Goal: Task Accomplishment & Management: Complete application form

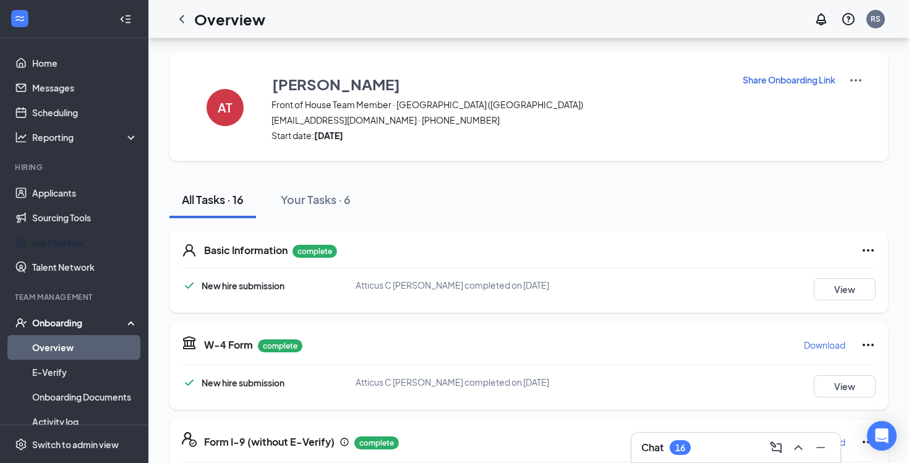
scroll to position [943, 0]
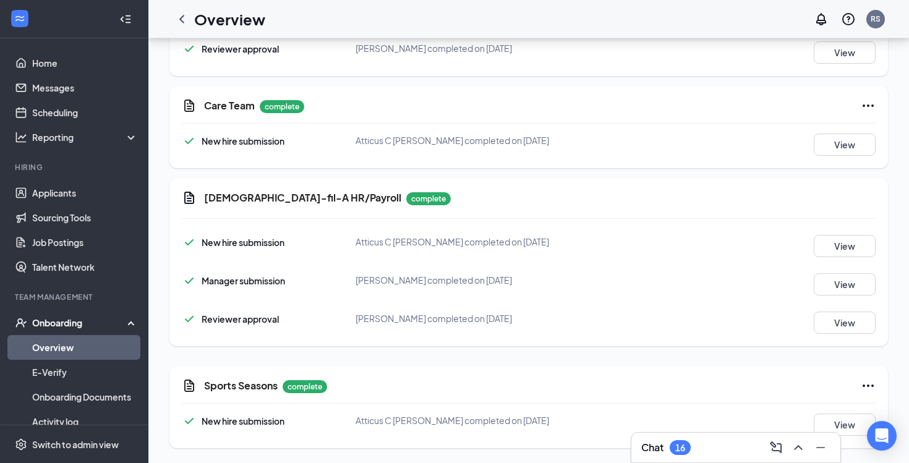
click at [58, 341] on link "Overview" at bounding box center [85, 347] width 106 height 25
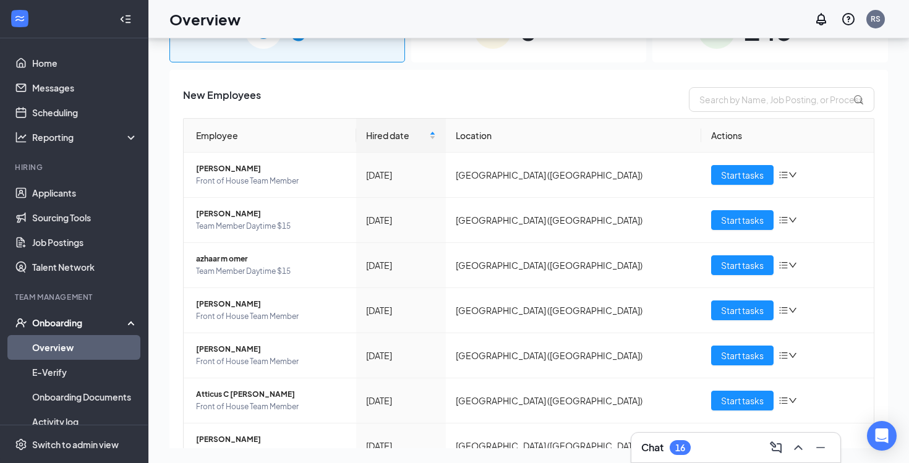
scroll to position [56, 0]
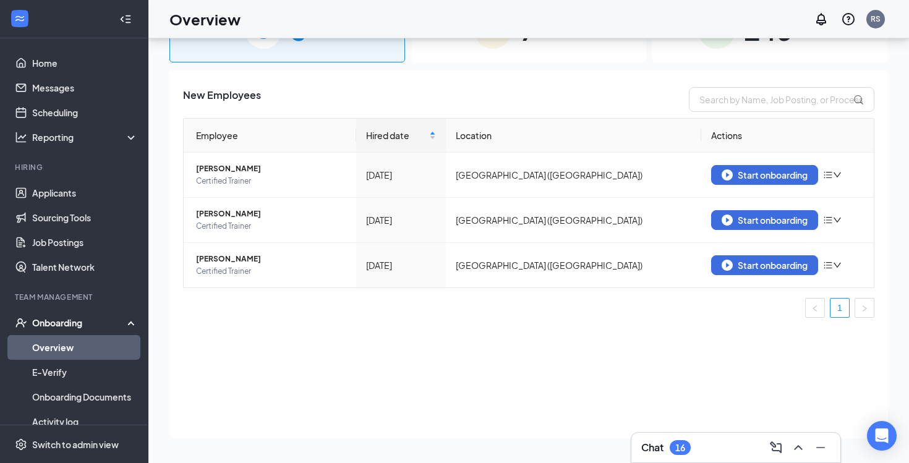
click at [488, 59] on div "7 In progress" at bounding box center [529, 30] width 236 height 65
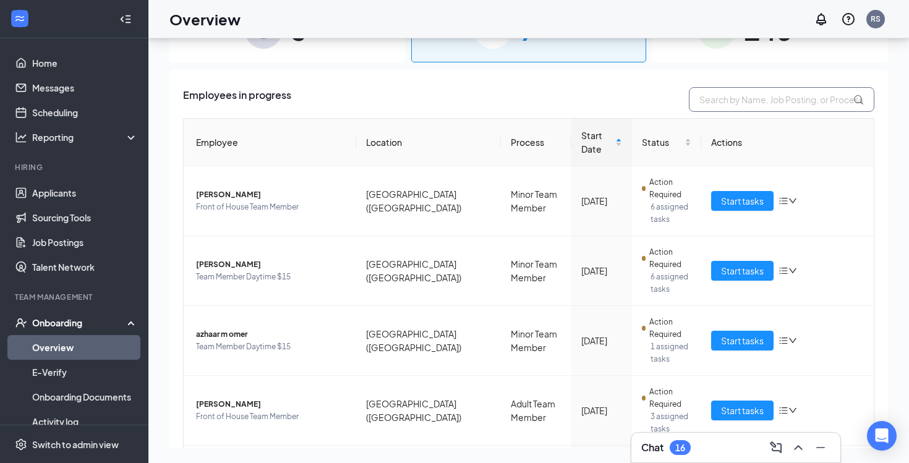
click at [738, 95] on input "text" at bounding box center [781, 99] width 185 height 25
type input "y"
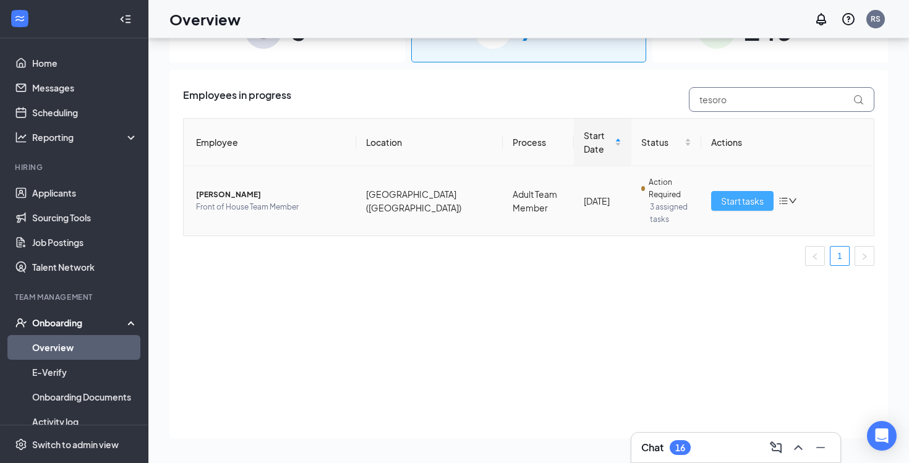
type input "tesoro"
click at [727, 203] on span "Start tasks" at bounding box center [742, 201] width 43 height 14
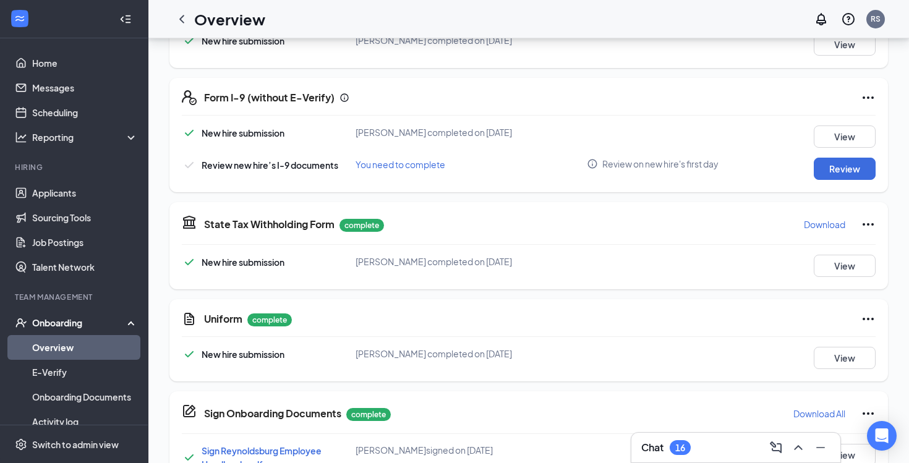
scroll to position [349, 0]
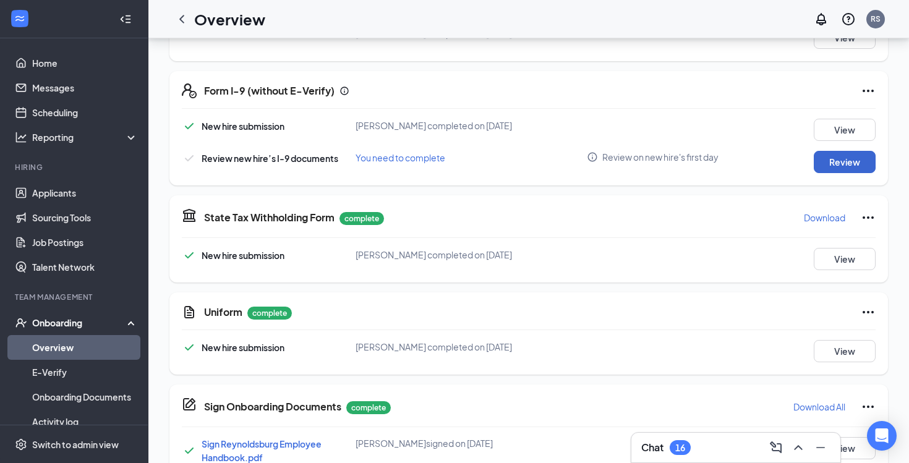
click at [824, 156] on button "Review" at bounding box center [845, 162] width 62 height 22
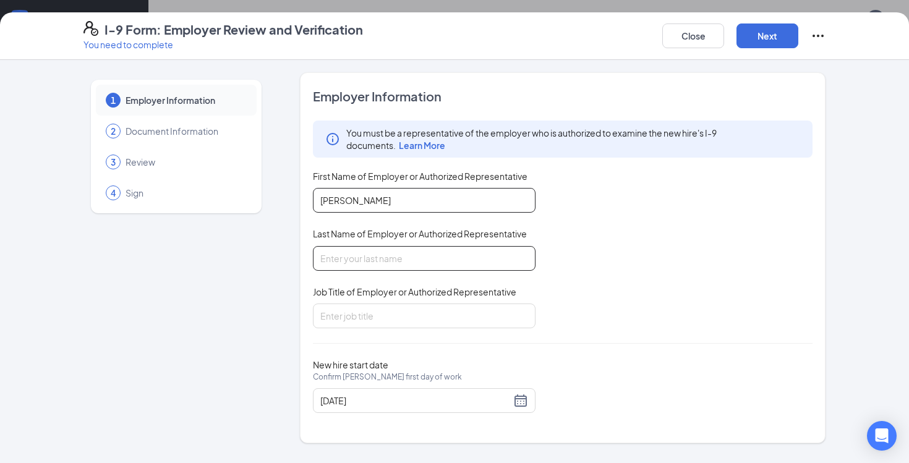
type input "[PERSON_NAME]"
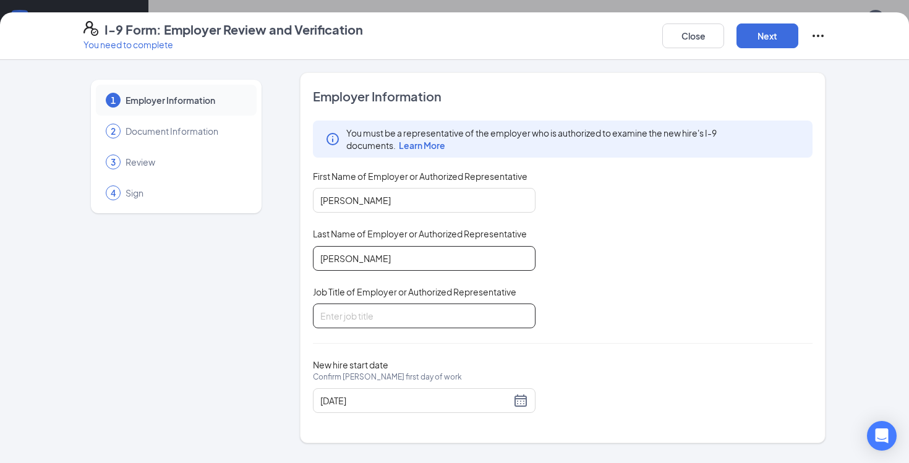
type input "[PERSON_NAME]"
type input "Executive Director of People"
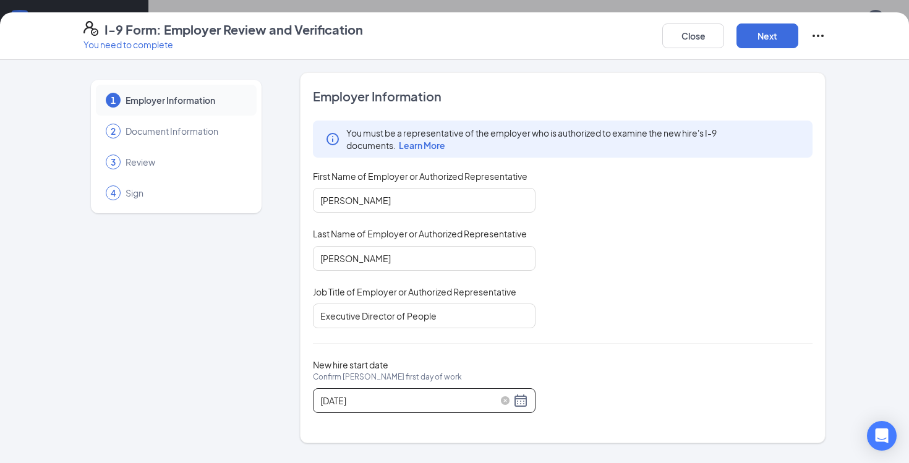
click at [518, 404] on div "[DATE]" at bounding box center [424, 400] width 208 height 15
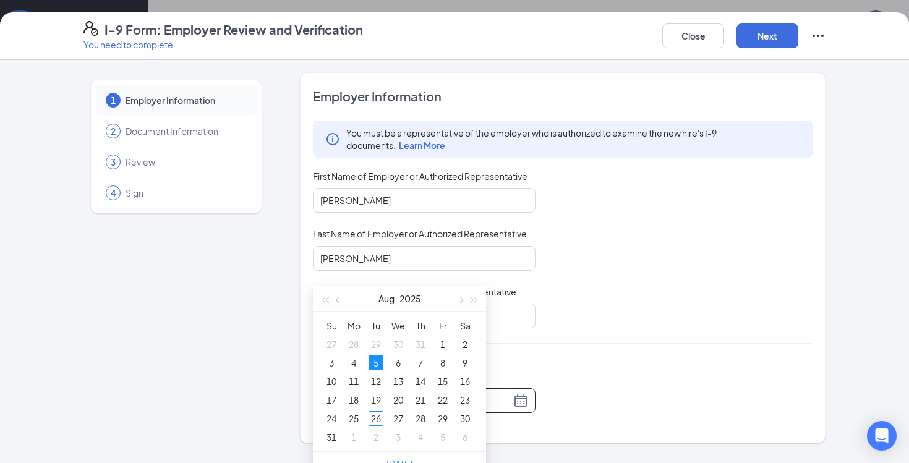
scroll to position [512, 0]
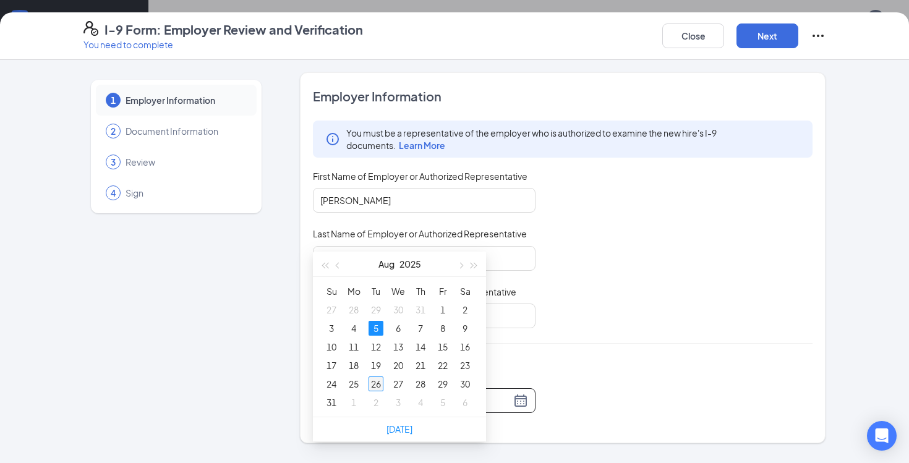
type input "[DATE]"
click at [378, 381] on div "26" at bounding box center [375, 384] width 15 height 15
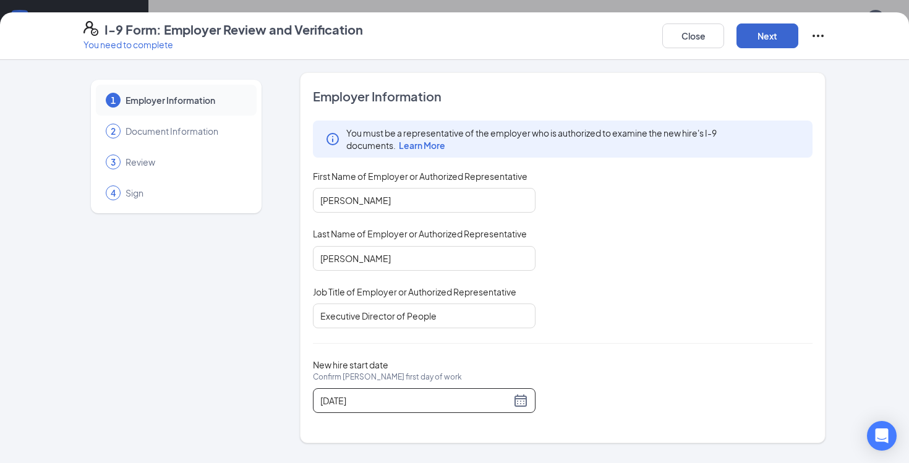
click at [770, 48] on button "Next" at bounding box center [767, 35] width 62 height 25
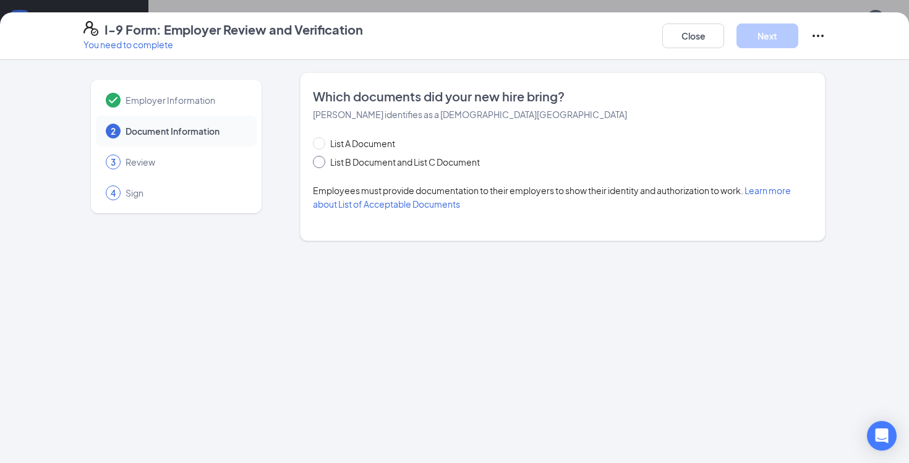
click at [330, 160] on span "List B Document and List C Document" at bounding box center [405, 162] width 160 height 14
click at [322, 160] on input "List B Document and List C Document" at bounding box center [317, 160] width 9 height 9
radio input "true"
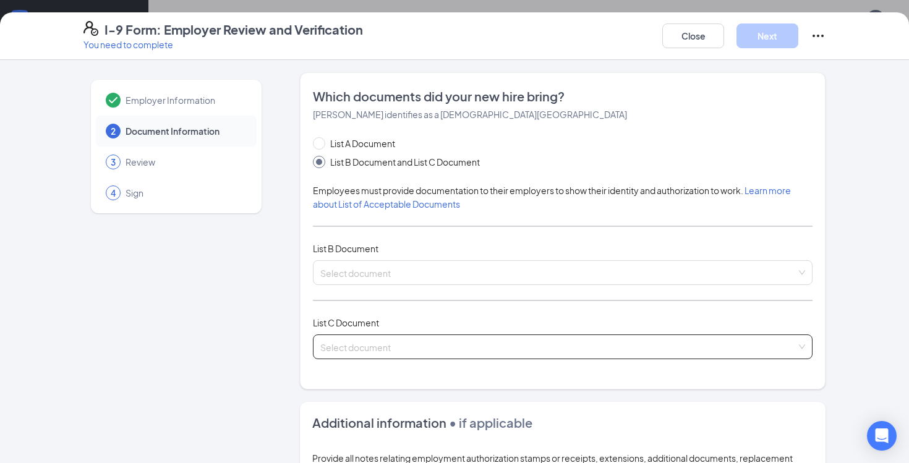
click at [388, 337] on input "search" at bounding box center [558, 344] width 476 height 19
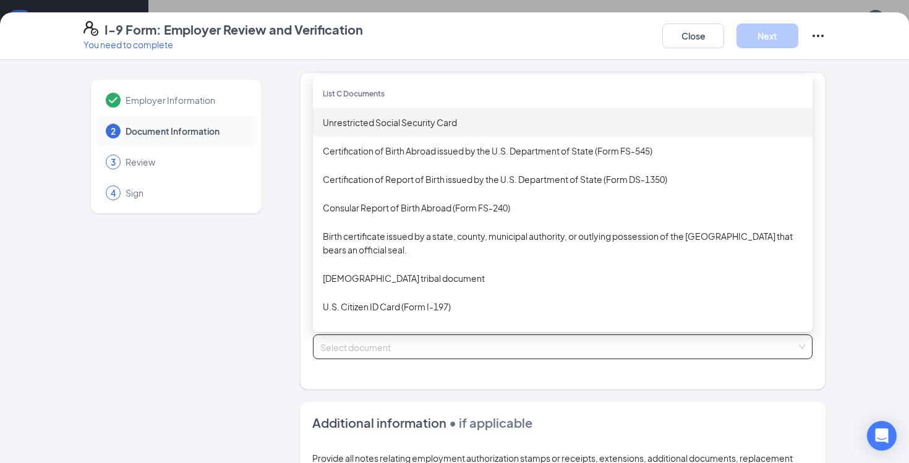
click at [400, 117] on div "Unrestricted Social Security Card" at bounding box center [563, 123] width 480 height 14
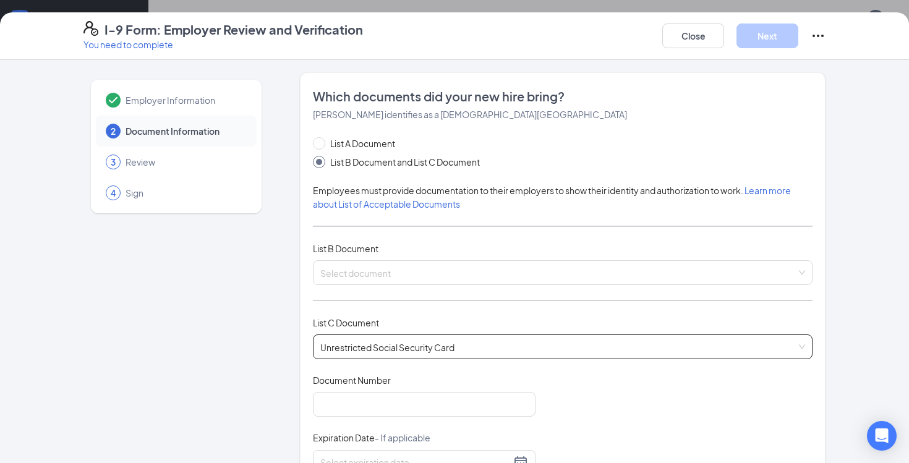
scroll to position [117, 0]
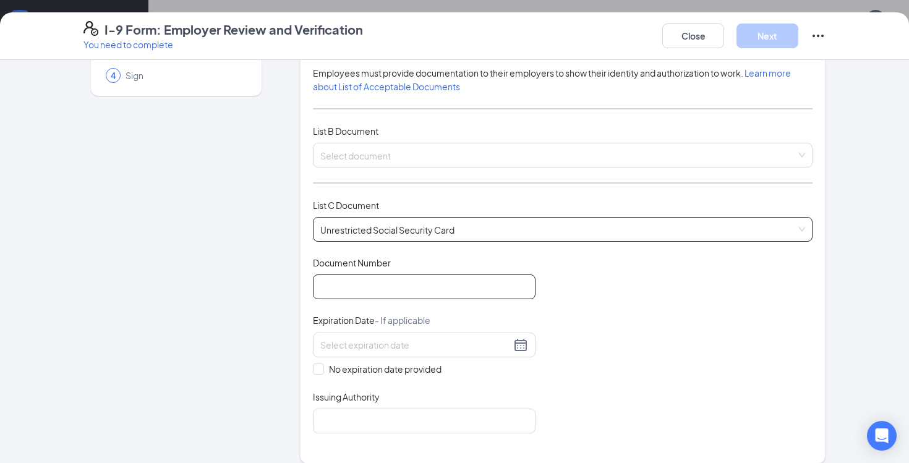
click at [351, 286] on input "Document Number" at bounding box center [424, 287] width 223 height 25
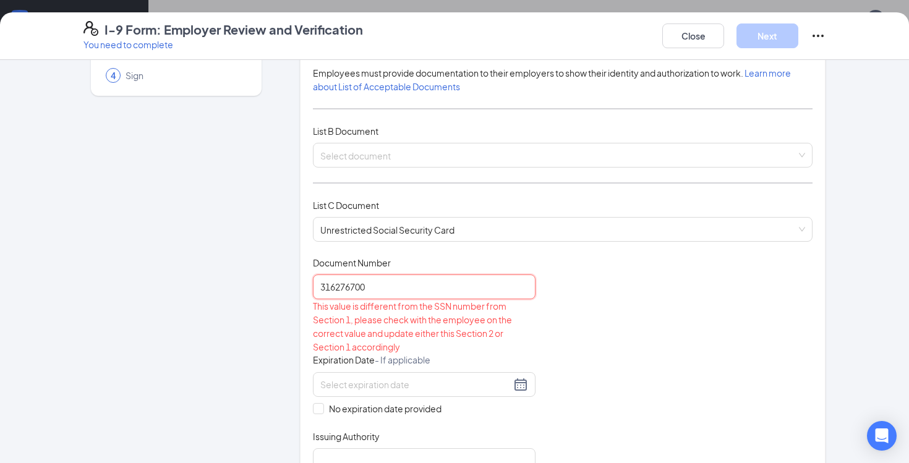
click at [351, 291] on input "316276700" at bounding box center [424, 287] width 223 height 25
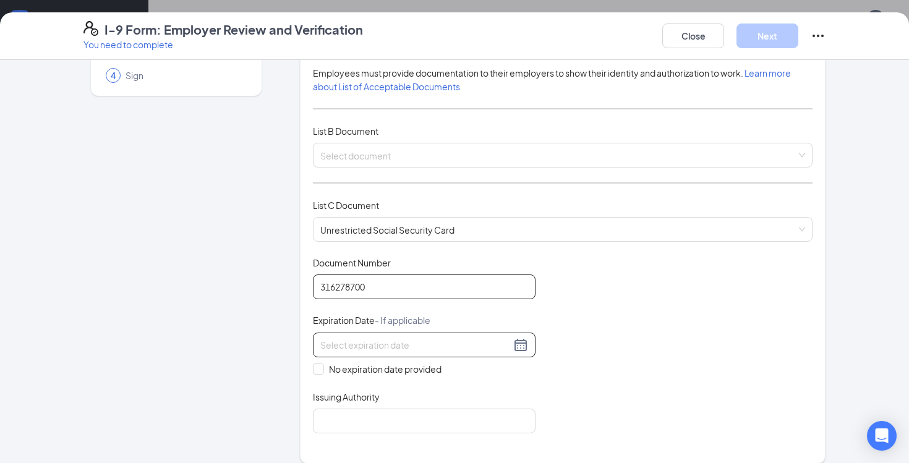
type input "316278700"
click at [379, 339] on input at bounding box center [415, 345] width 190 height 14
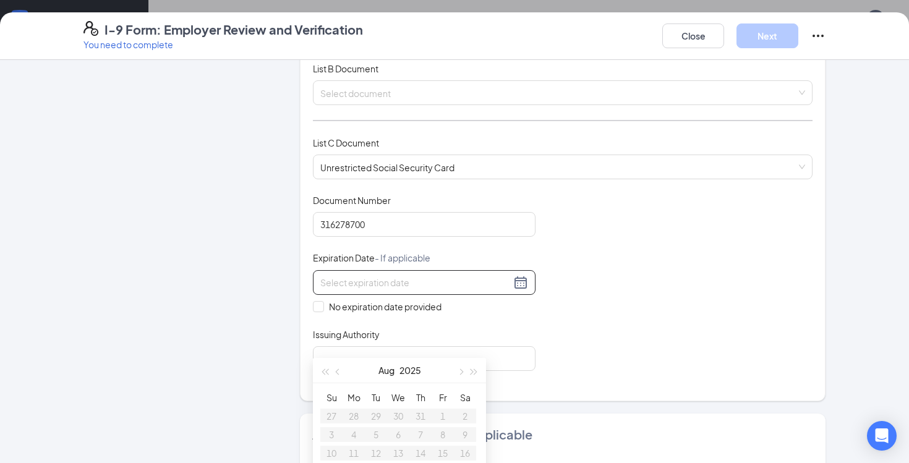
scroll to position [181, 0]
click at [547, 317] on div "Document Title Unrestricted Social Security Card Document Number 316278700 Expi…" at bounding box center [563, 282] width 500 height 177
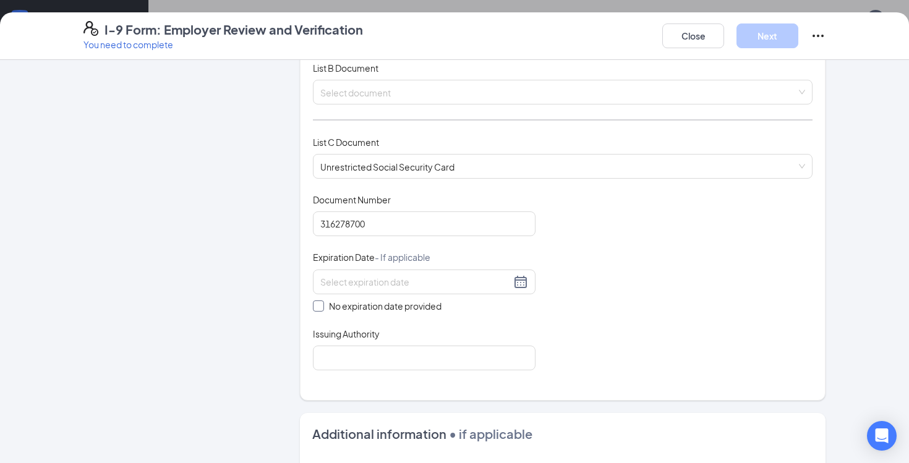
click at [313, 300] on input "No expiration date provided" at bounding box center [317, 304] width 9 height 9
checkbox input "true"
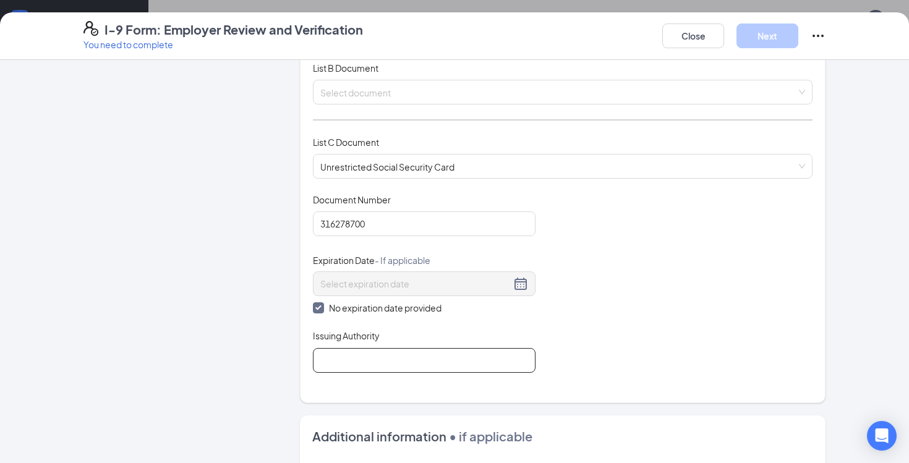
click at [352, 351] on input "Issuing Authority" at bounding box center [424, 360] width 223 height 25
type input "Social Security Admin"
click at [598, 287] on div "Document Title Unrestricted Social Security Card Document Number 316278700 Expi…" at bounding box center [563, 283] width 500 height 179
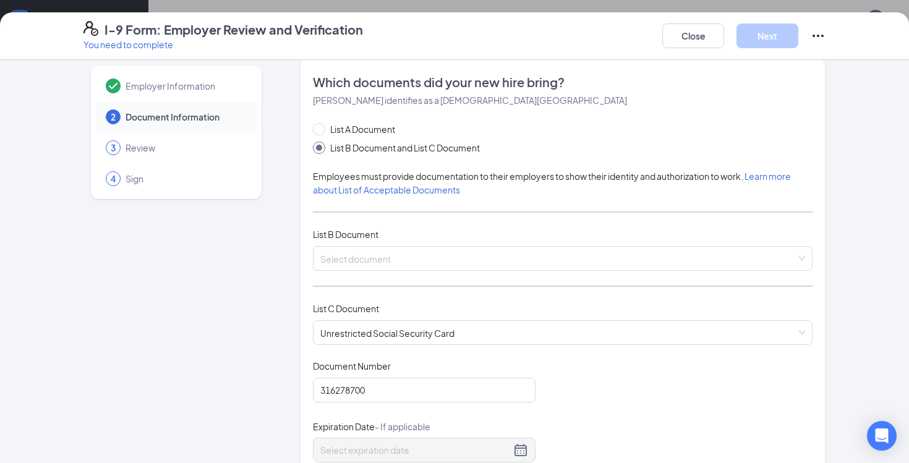
scroll to position [1, 0]
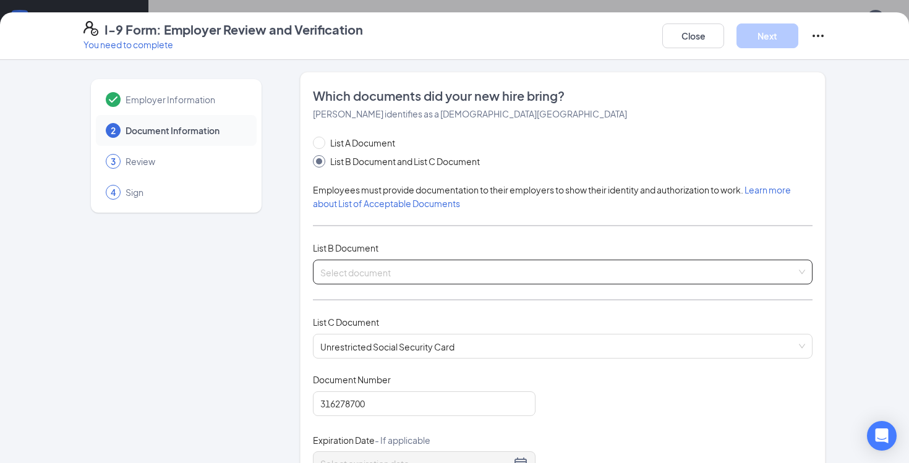
click at [395, 268] on input "search" at bounding box center [558, 269] width 476 height 19
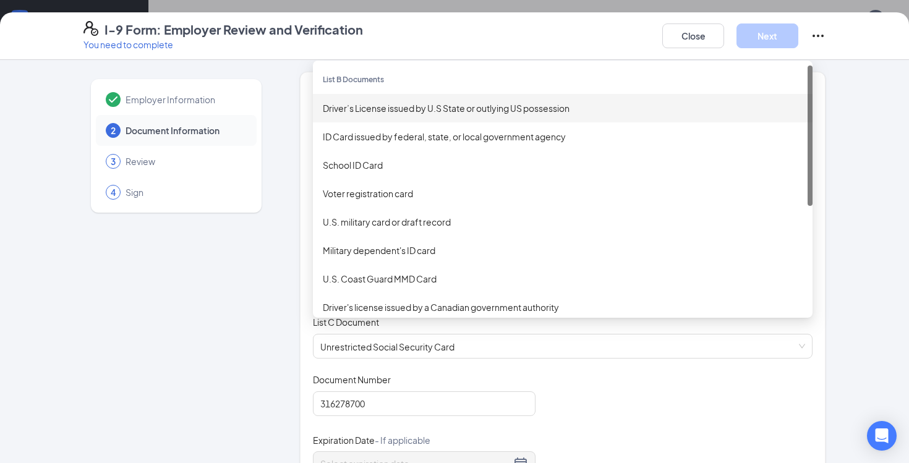
scroll to position [0, 0]
click at [378, 102] on div "Driver’s License issued by U.S State or outlying US possession" at bounding box center [563, 109] width 480 height 14
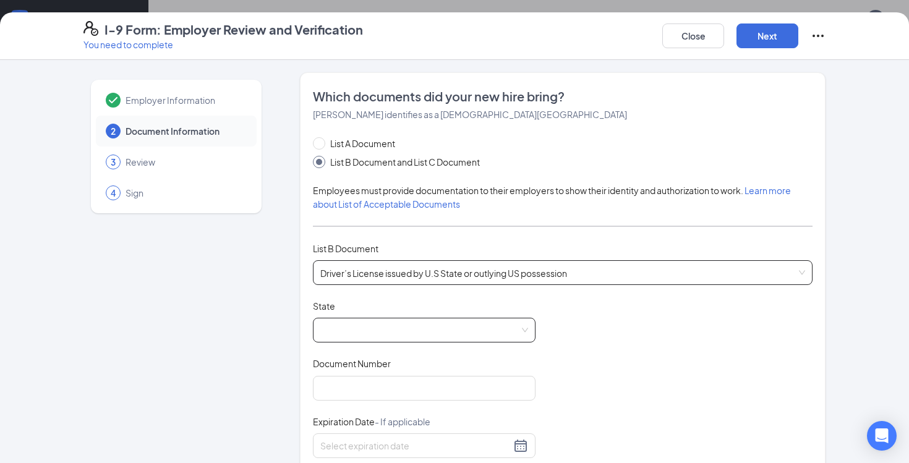
click at [396, 326] on span at bounding box center [424, 329] width 208 height 23
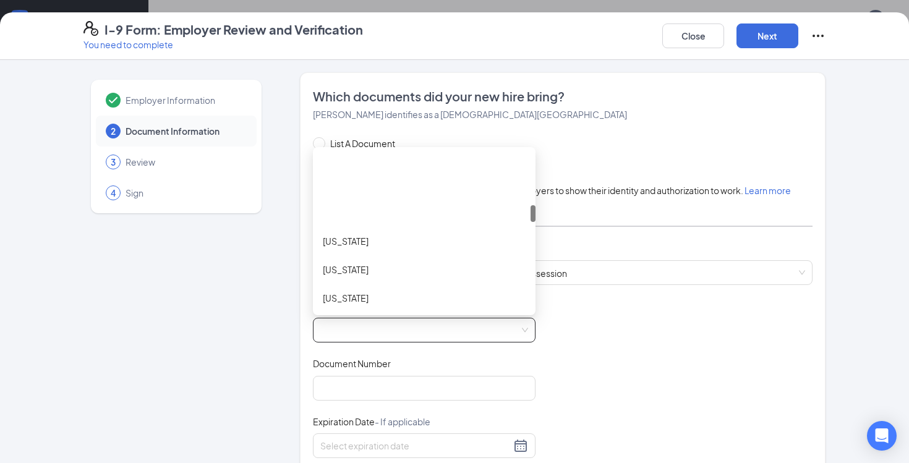
scroll to position [404, 0]
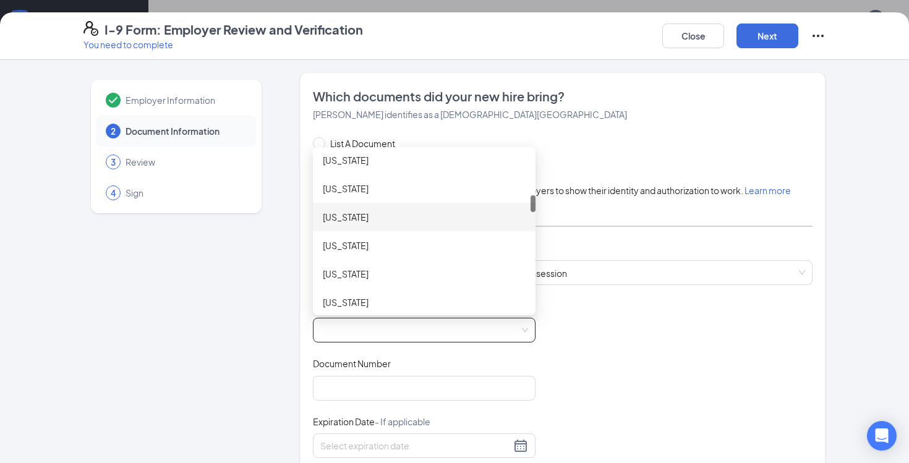
click at [349, 221] on div "[US_STATE]" at bounding box center [424, 217] width 203 height 14
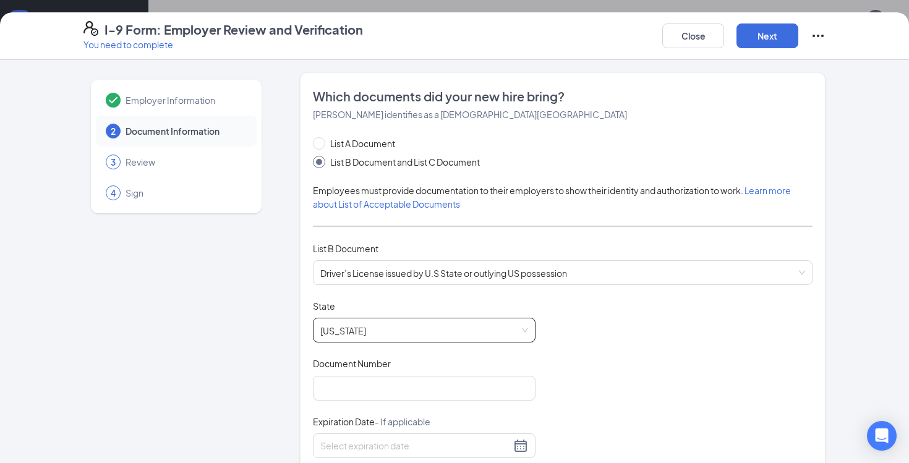
scroll to position [127, 0]
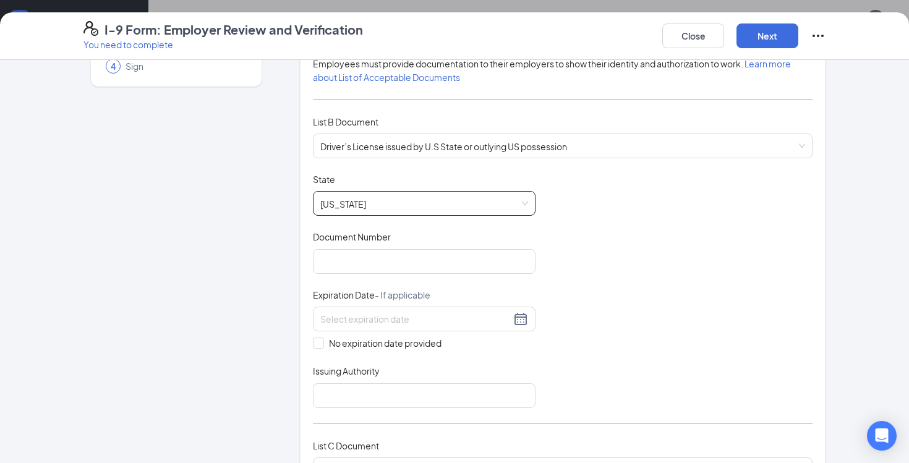
click at [387, 241] on span "Document Number" at bounding box center [352, 237] width 78 height 12
click at [387, 249] on input "Document Number" at bounding box center [424, 261] width 223 height 25
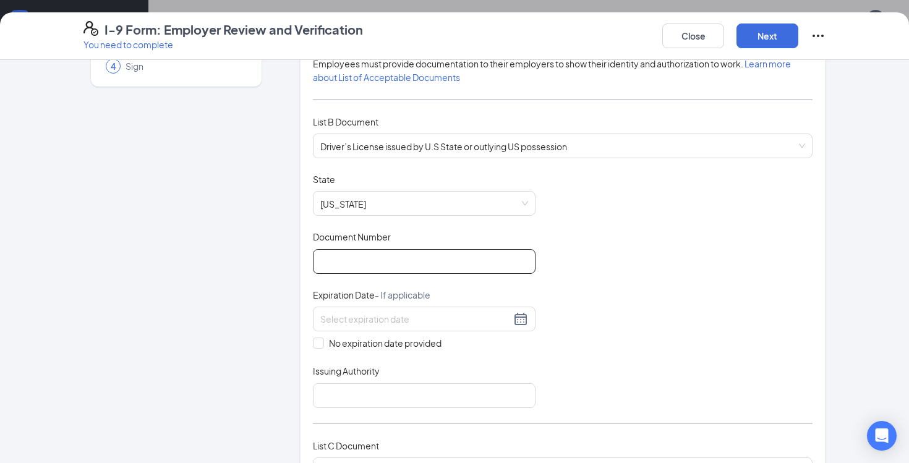
click at [387, 254] on input "Document Number" at bounding box center [424, 261] width 223 height 25
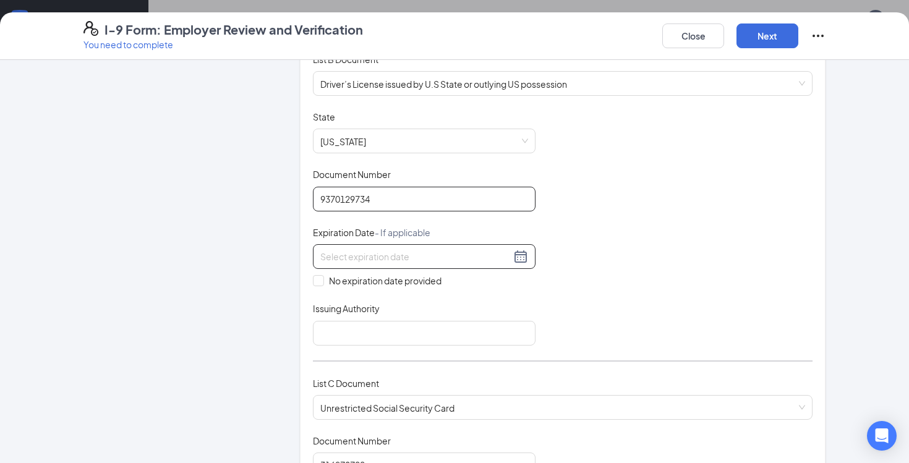
type input "9370129734"
click at [347, 259] on input at bounding box center [415, 257] width 190 height 14
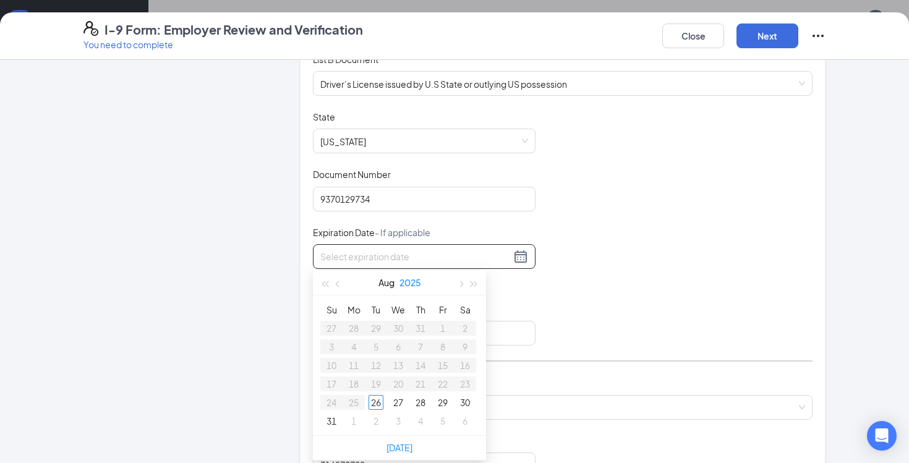
click at [406, 286] on button "2025" at bounding box center [410, 282] width 22 height 25
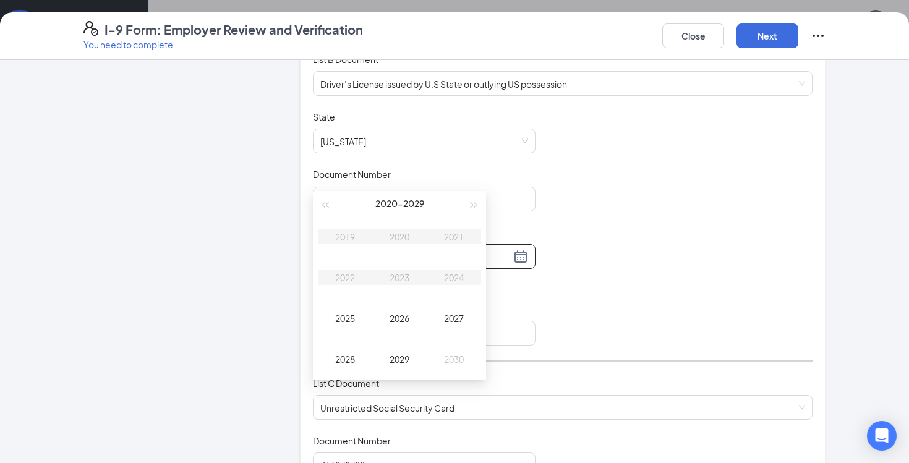
scroll to position [598, 0]
click at [474, 200] on span "button" at bounding box center [474, 198] width 6 height 6
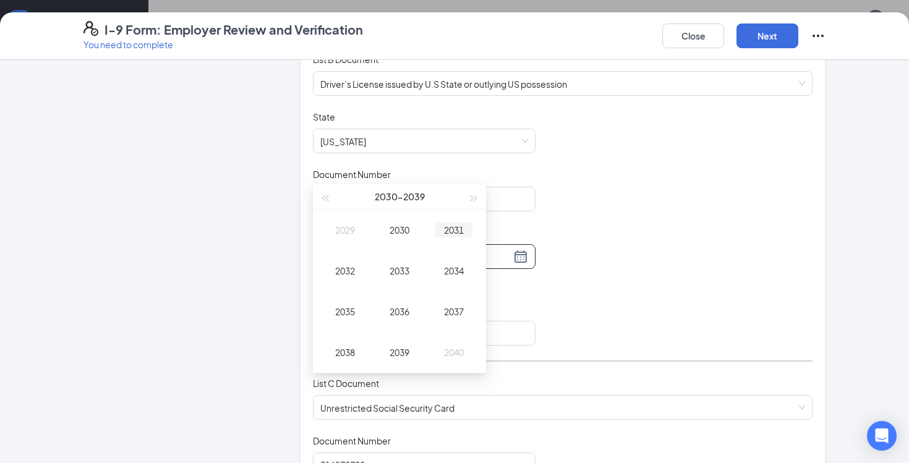
type input "[DATE]"
click at [343, 270] on div "2032" at bounding box center [344, 270] width 37 height 15
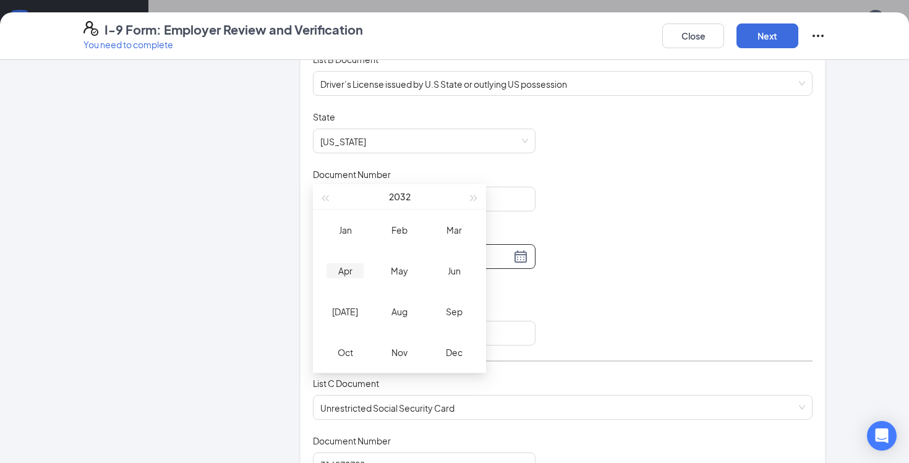
type input "[DATE]"
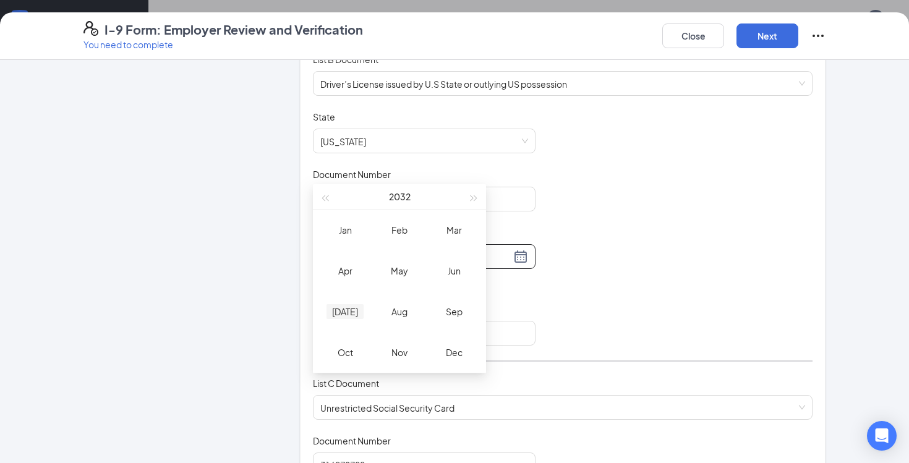
type input "[DATE]"
click at [354, 304] on div "[DATE]" at bounding box center [344, 311] width 37 height 15
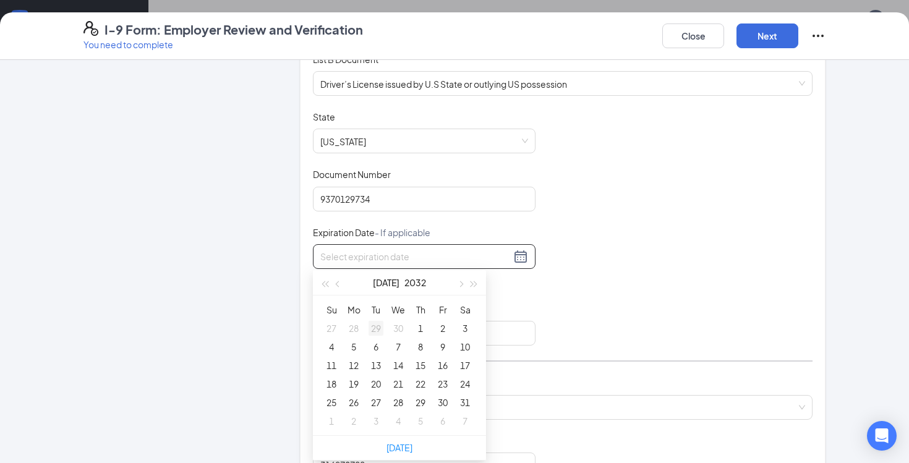
type input "[DATE]"
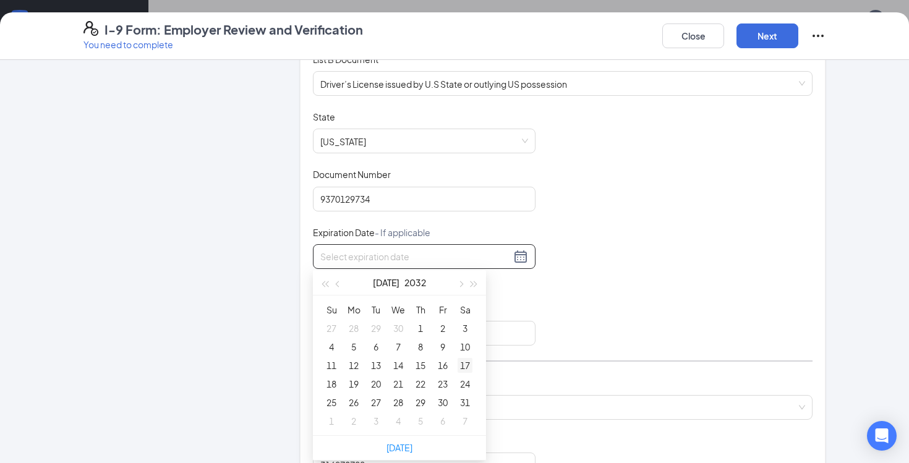
type input "[DATE]"
click at [464, 352] on div "10" at bounding box center [465, 346] width 15 height 15
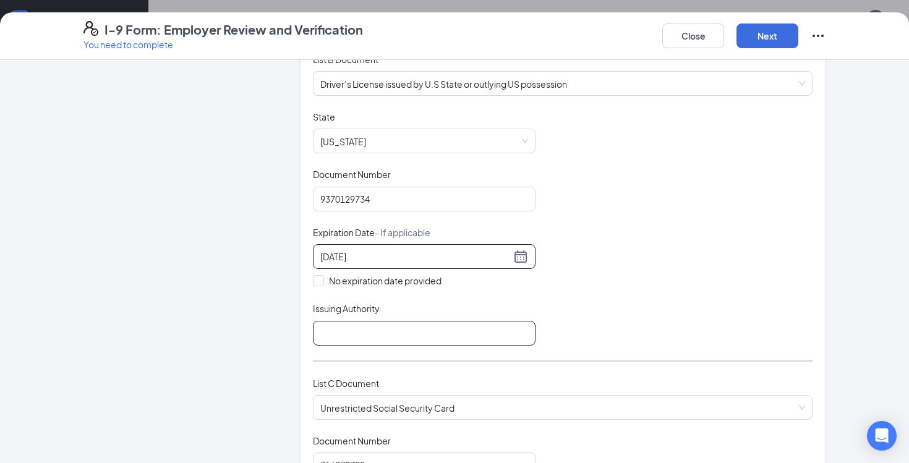
click at [359, 332] on input "Issuing Authority" at bounding box center [424, 333] width 223 height 25
type input "[US_STATE] BMV"
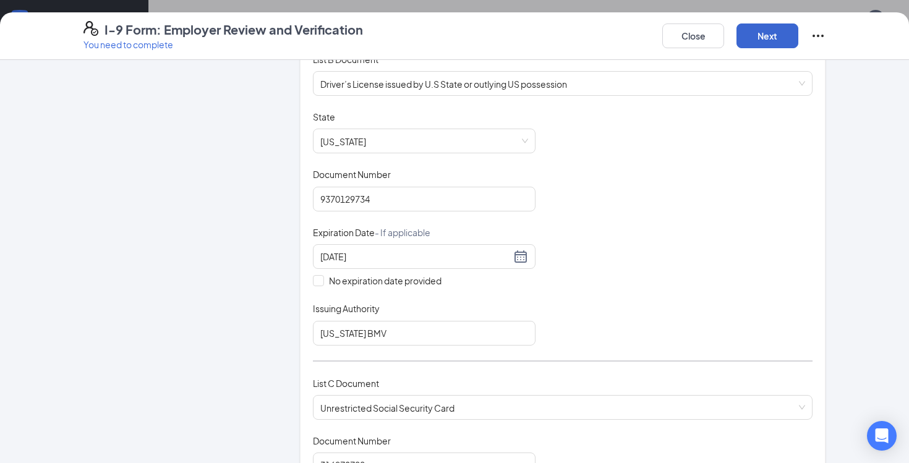
click at [768, 27] on button "Next" at bounding box center [767, 35] width 62 height 25
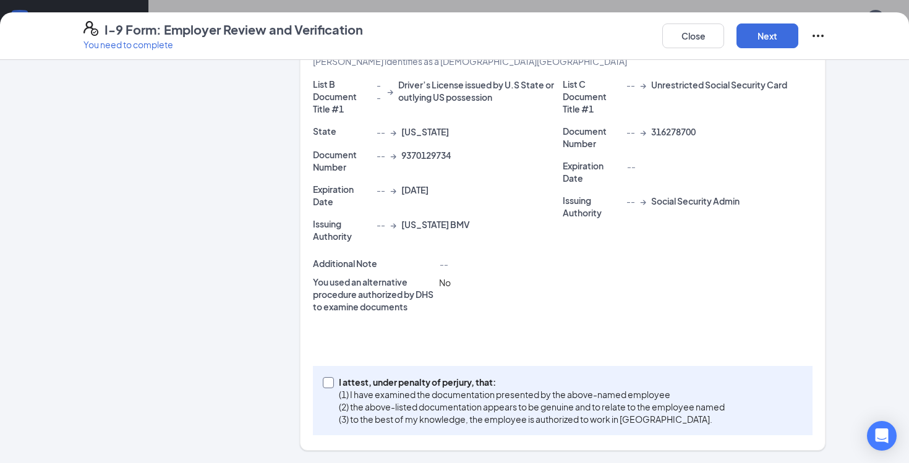
scroll to position [260, 0]
click at [331, 378] on span at bounding box center [328, 383] width 11 height 11
click at [331, 378] on input "I attest, under penalty of [PERSON_NAME], that: (1) I have examined the documen…" at bounding box center [327, 382] width 9 height 9
checkbox input "true"
click at [745, 43] on button "Next" at bounding box center [767, 35] width 62 height 25
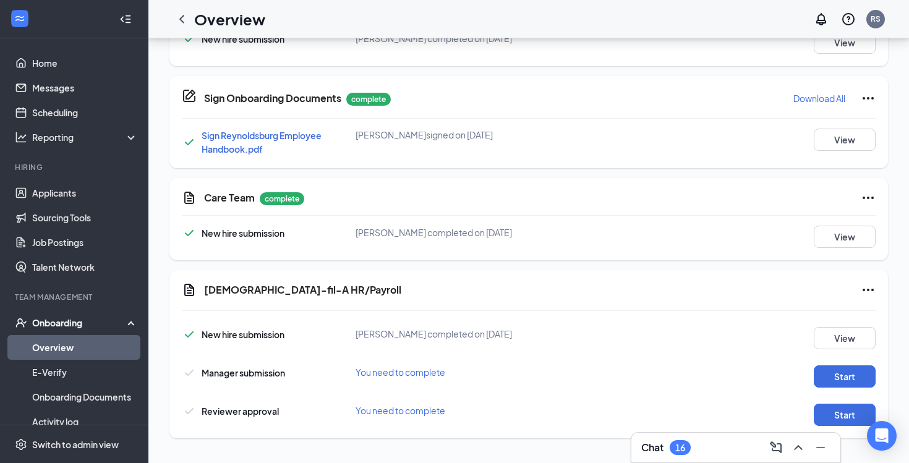
scroll to position [657, 0]
click at [834, 380] on button "Start" at bounding box center [845, 376] width 62 height 22
click at [843, 409] on button "Start" at bounding box center [845, 415] width 62 height 22
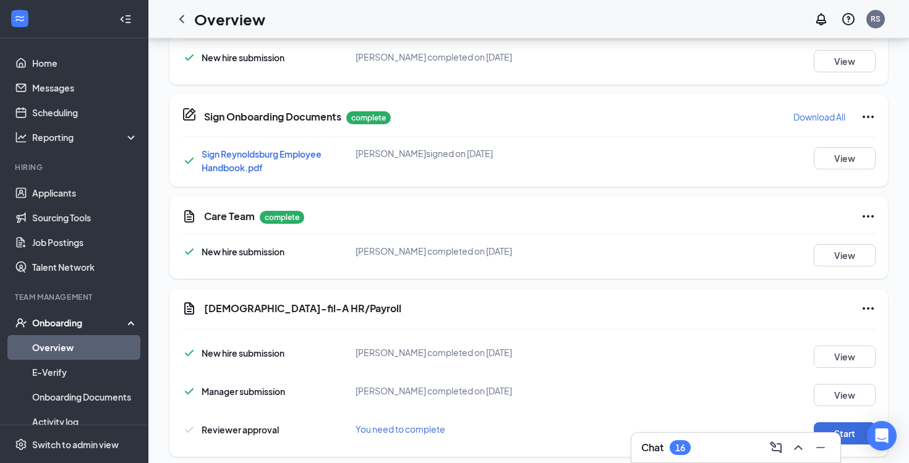
scroll to position [0, 0]
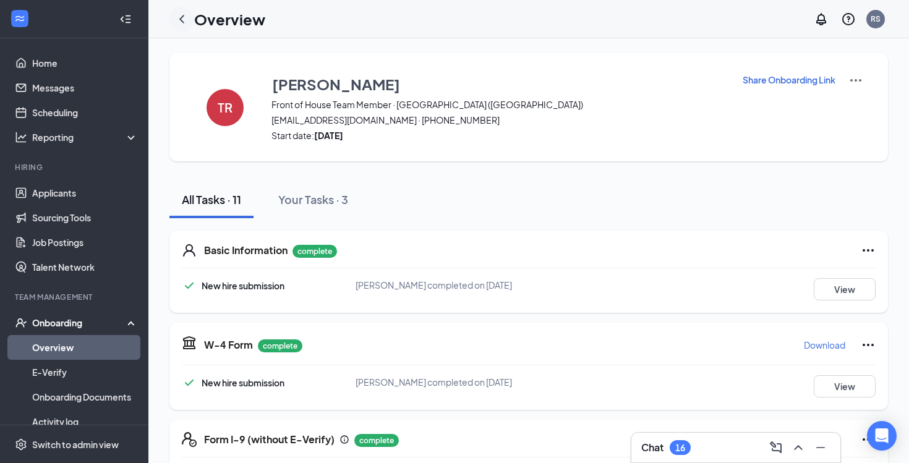
click at [183, 14] on icon "ChevronLeft" at bounding box center [181, 19] width 15 height 15
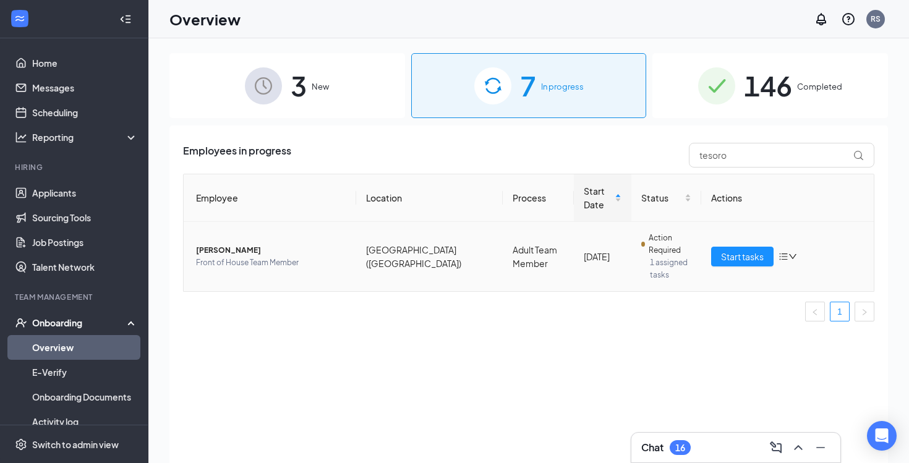
click at [708, 253] on td "Start tasks" at bounding box center [787, 256] width 173 height 69
click at [724, 255] on span "Start tasks" at bounding box center [742, 257] width 43 height 14
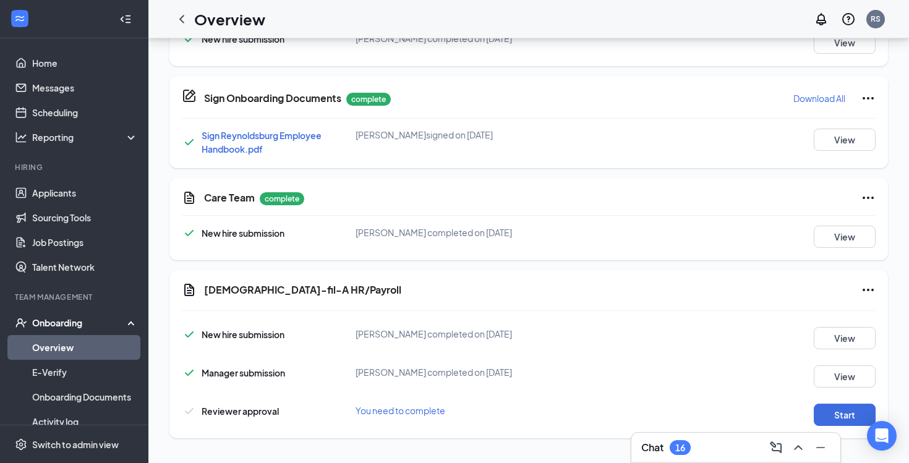
scroll to position [657, 0]
click at [849, 406] on button "Start" at bounding box center [845, 415] width 62 height 22
click at [180, 22] on icon "ChevronLeft" at bounding box center [181, 19] width 15 height 15
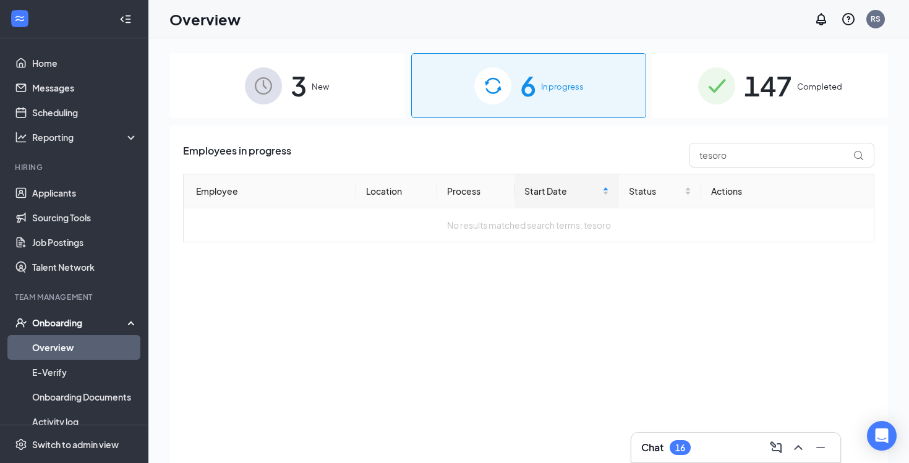
click at [281, 102] on img at bounding box center [263, 85] width 37 height 37
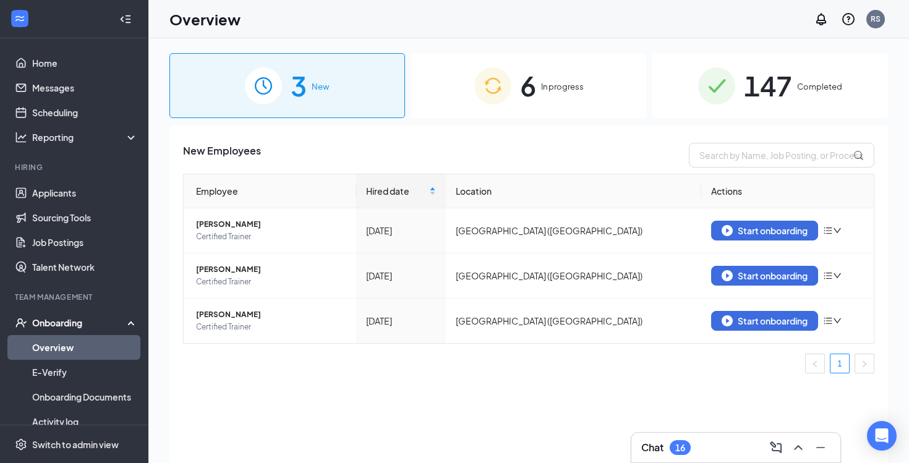
click at [534, 150] on div "New Employees" at bounding box center [528, 155] width 691 height 25
click at [522, 93] on span "6" at bounding box center [528, 85] width 16 height 43
